Goal: Information Seeking & Learning: Find specific page/section

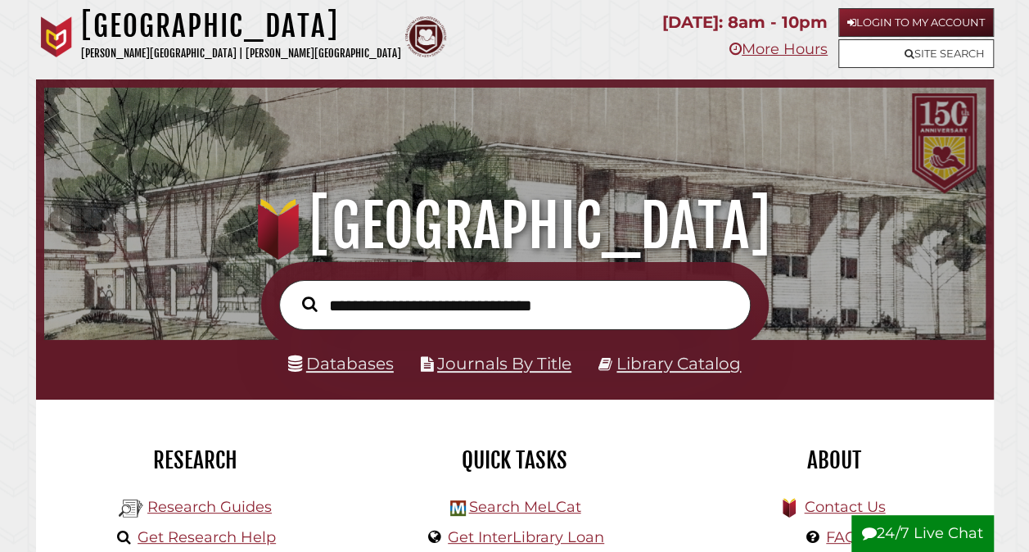
scroll to position [311, 933]
click at [382, 301] on input "text" at bounding box center [515, 304] width 472 height 49
type input "**********"
click at [294, 292] on button "Search" at bounding box center [310, 304] width 32 height 24
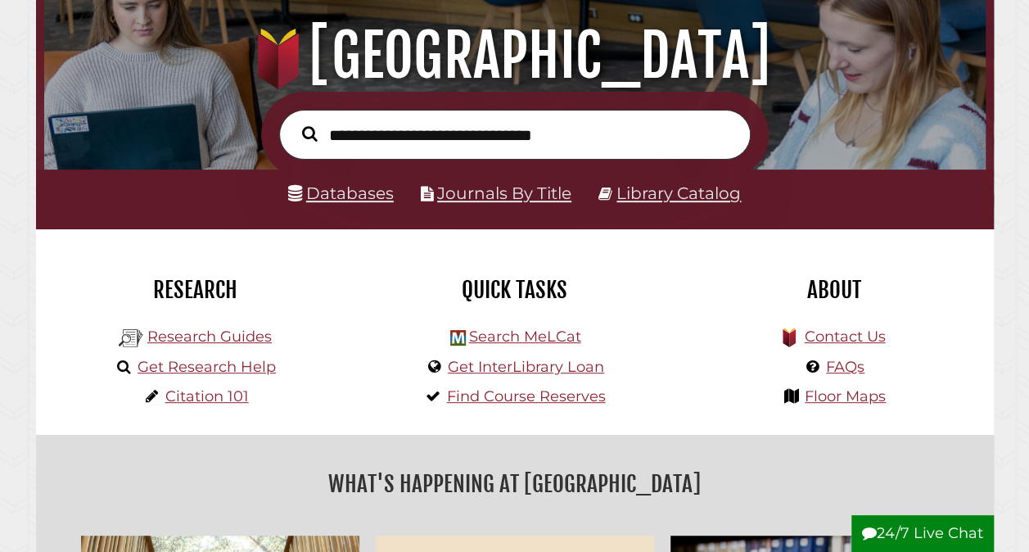
scroll to position [171, 0]
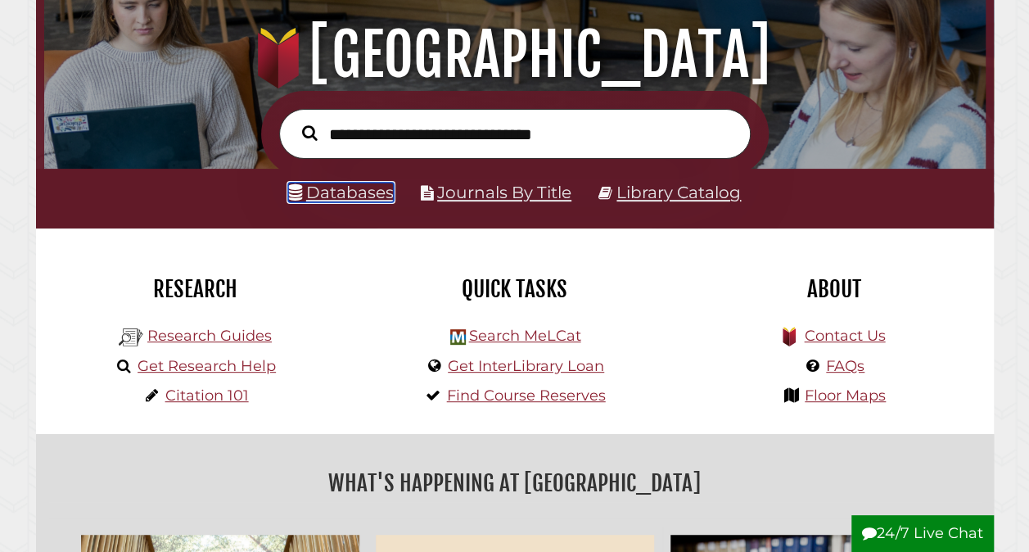
click at [345, 191] on link "Databases" at bounding box center [341, 193] width 106 height 20
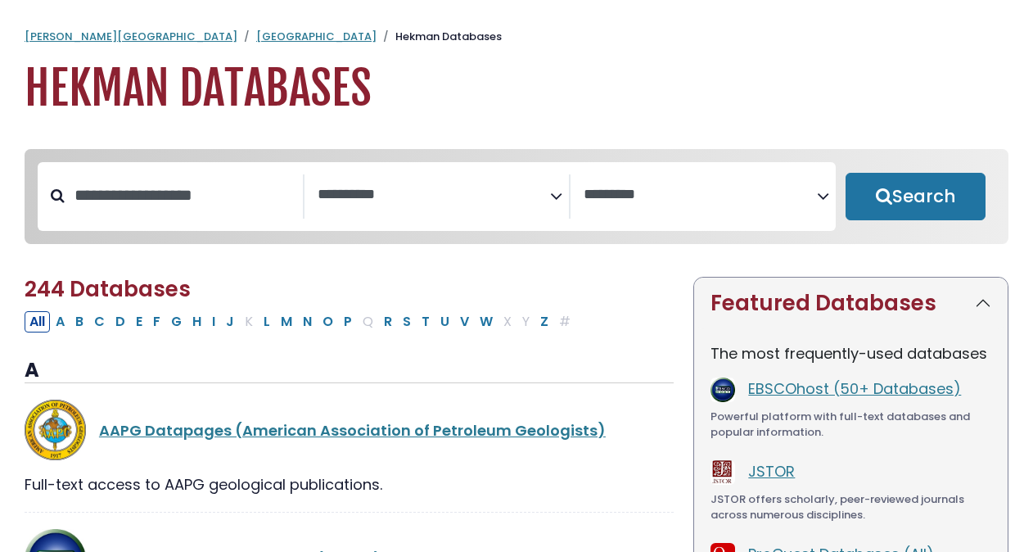
select select "Database Subject Filter"
select select "Database Vendors Filter"
click at [213, 209] on input "Search database by title or keyword" at bounding box center [184, 195] width 238 height 27
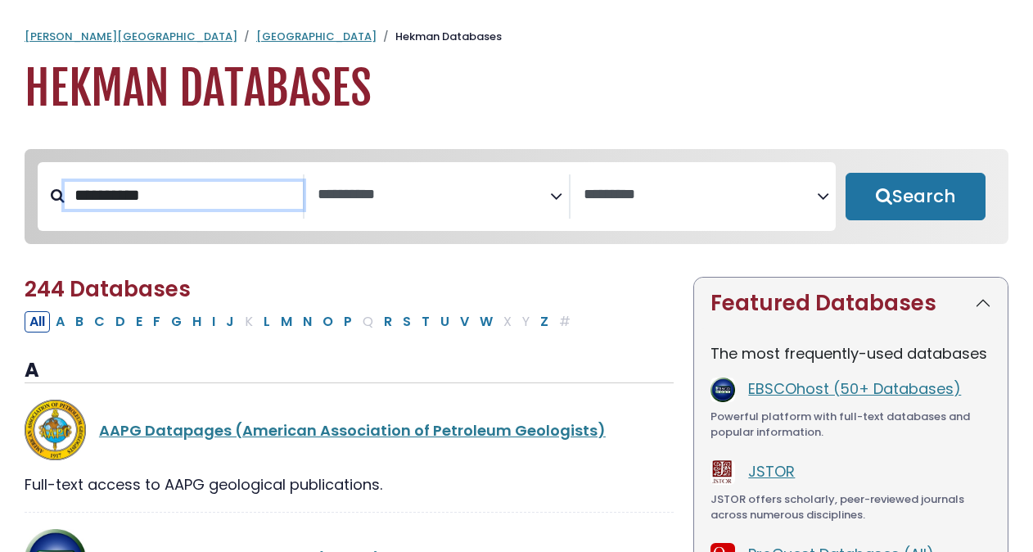
type input "**********"
click at [846, 173] on button "Search" at bounding box center [916, 196] width 140 height 47
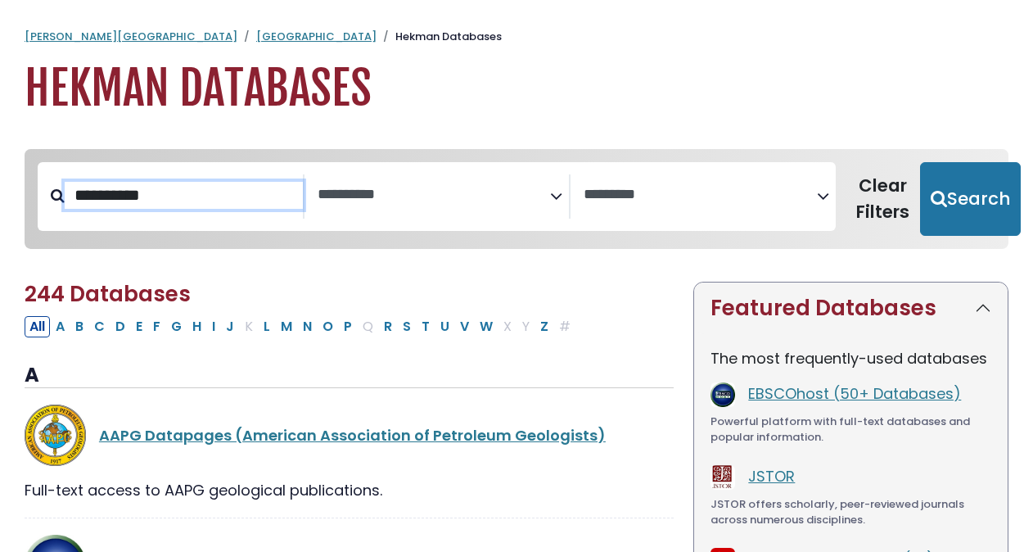
select select "Database Subject Filter"
select select "Database Vendors Filter"
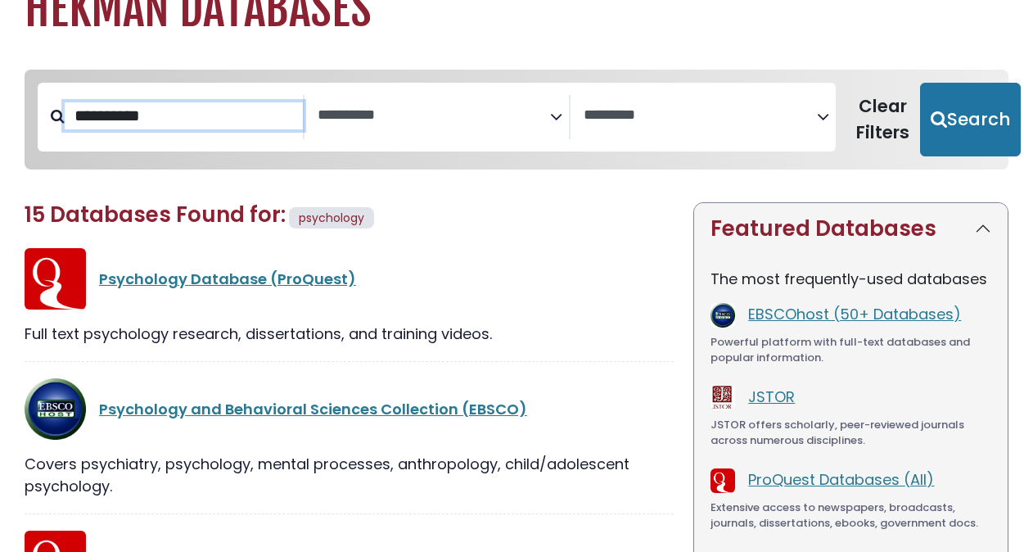
scroll to position [80, 0]
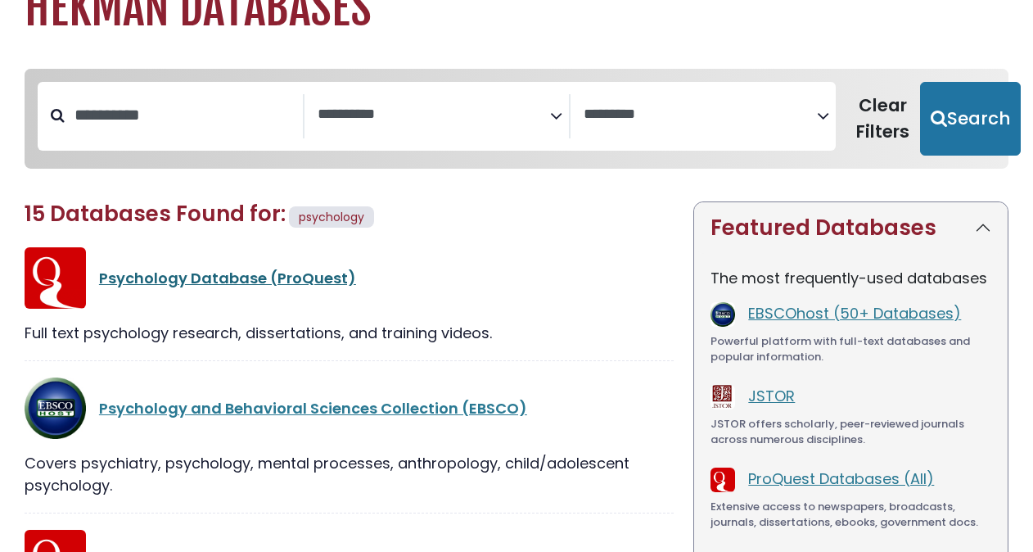
click at [242, 276] on link "Psychology Database (ProQuest)" at bounding box center [227, 278] width 257 height 20
